Goal: Find specific page/section: Find specific page/section

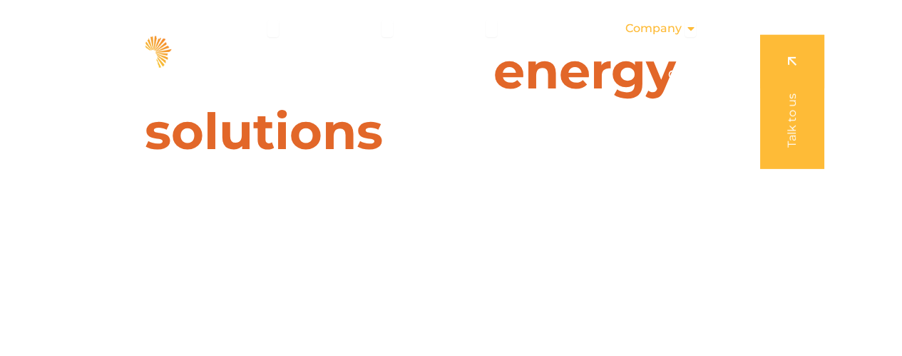
click at [649, 35] on span "Company" at bounding box center [653, 28] width 56 height 17
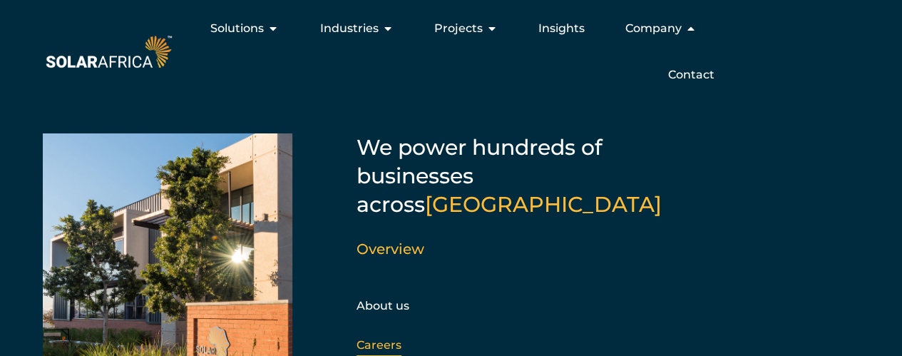
click at [394, 338] on link "Careers" at bounding box center [379, 345] width 45 height 14
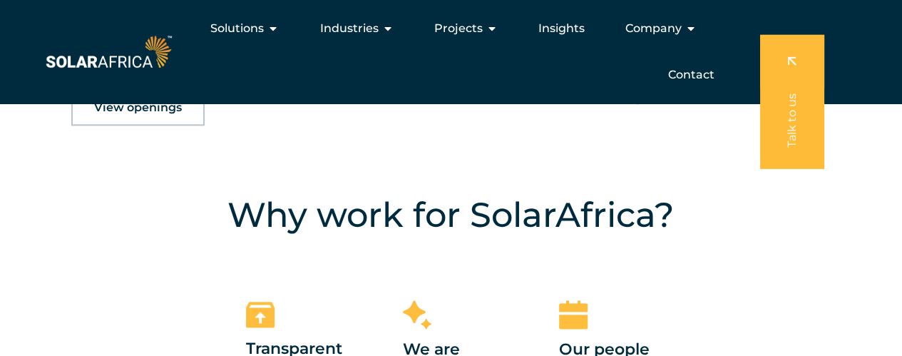
scroll to position [546, 0]
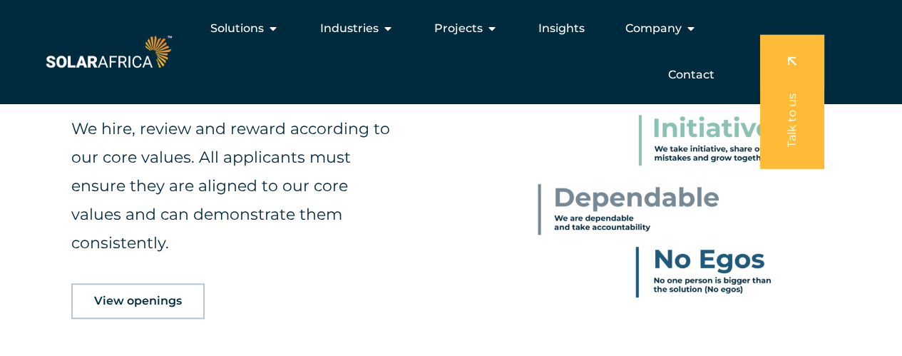
click at [151, 305] on span "View openings" at bounding box center [138, 300] width 88 height 11
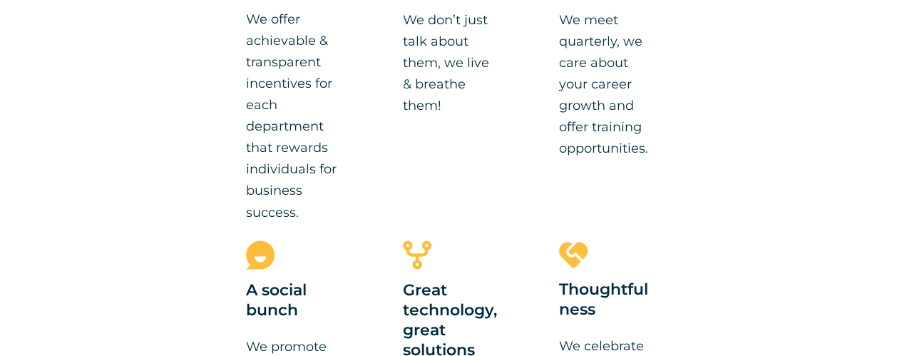
scroll to position [2887, 0]
